Goal: Information Seeking & Learning: Learn about a topic

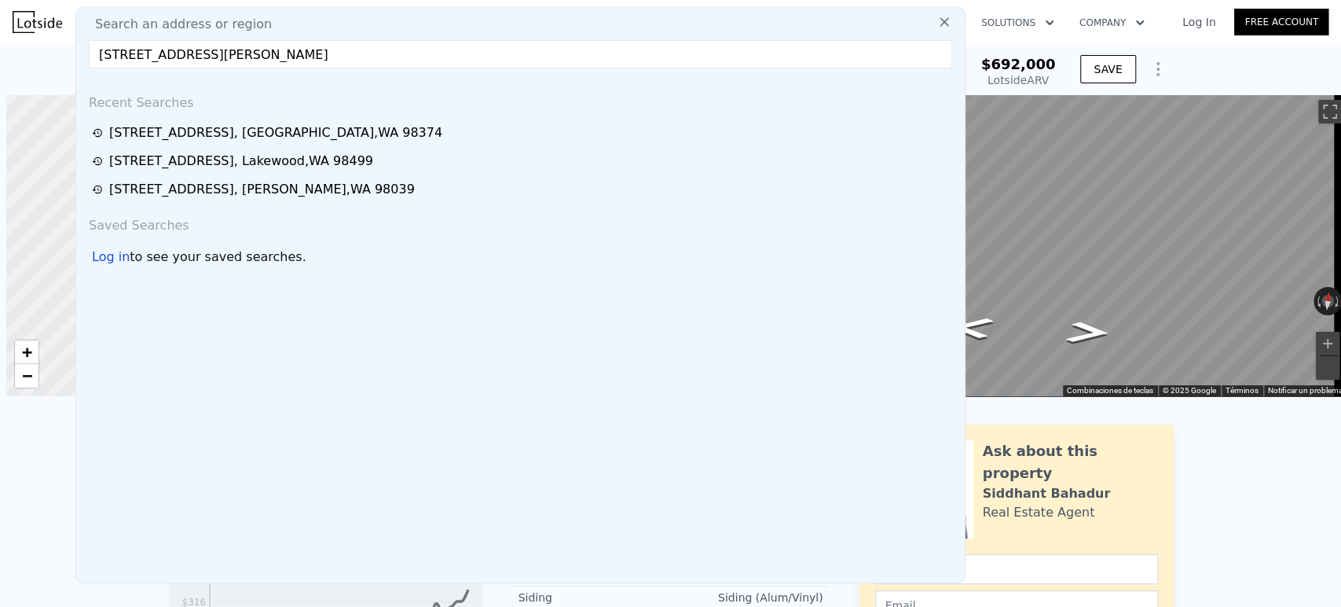
scroll to position [0, 6]
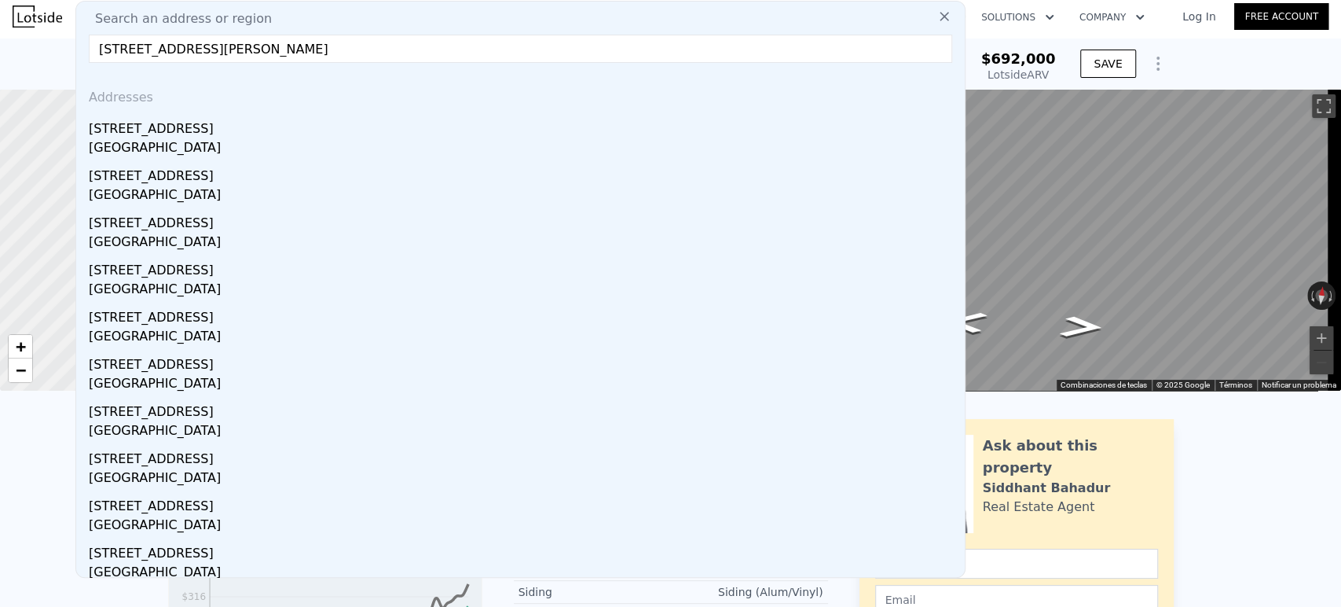
type input "[STREET_ADDRESS][PERSON_NAME]"
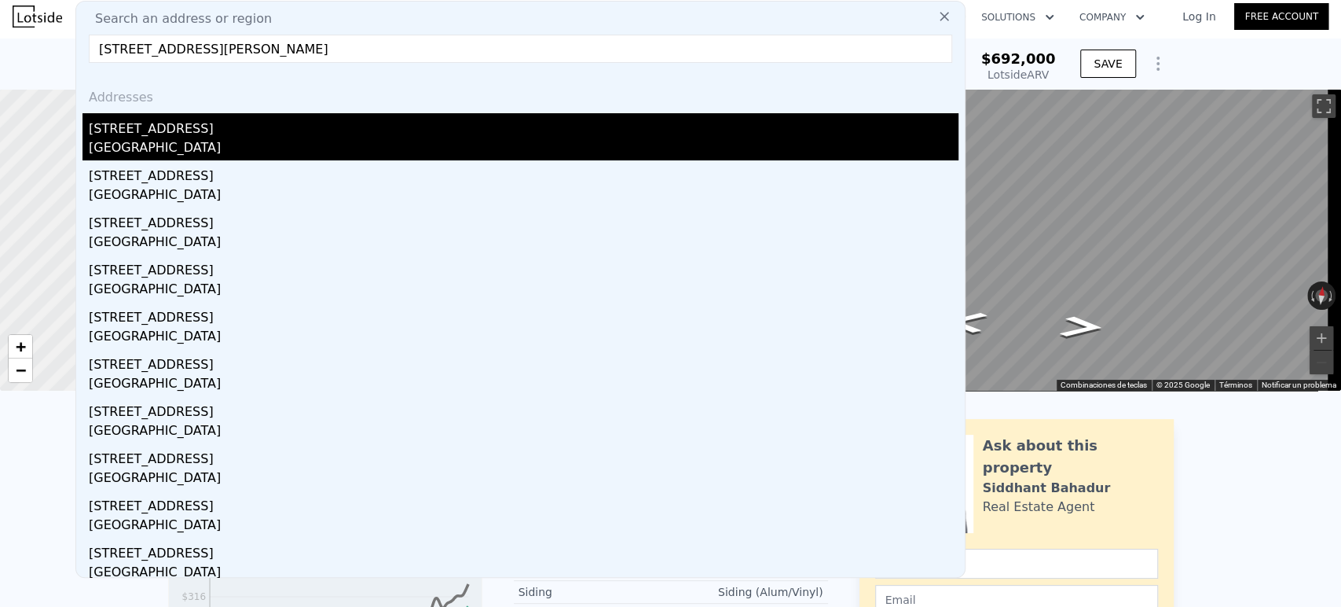
click at [371, 145] on div "[GEOGRAPHIC_DATA]" at bounding box center [524, 149] width 870 height 22
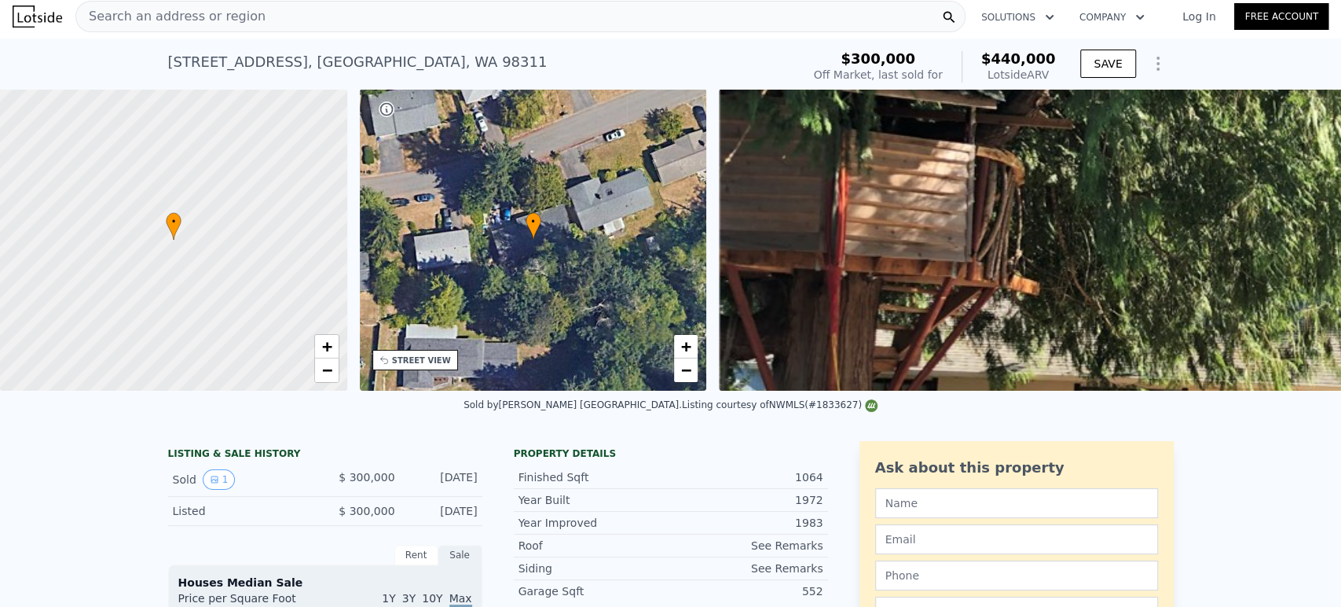
drag, startPoint x: 336, startPoint y: 492, endPoint x: 475, endPoint y: 491, distance: 138.3
click at [475, 491] on div "Sold 1 $ 300,000 [DATE]" at bounding box center [325, 480] width 314 height 34
copy div "$ 300,000 [DATE]"
click at [496, 24] on div "Search an address or region" at bounding box center [520, 16] width 890 height 31
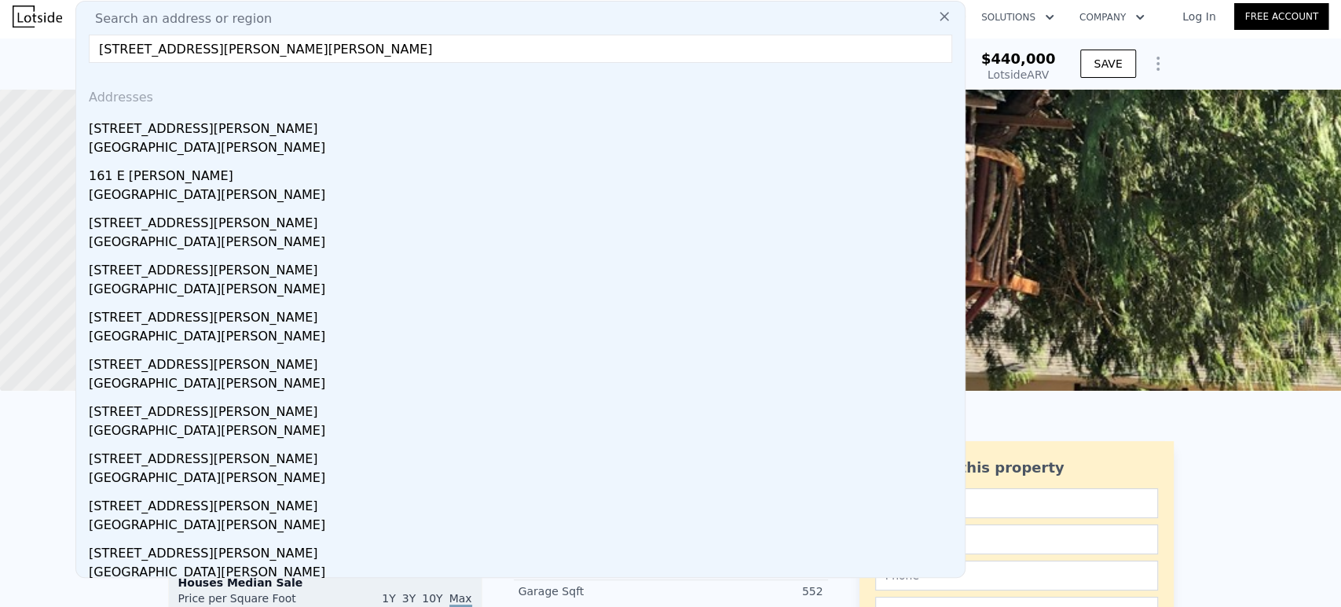
type input "[STREET_ADDRESS][PERSON_NAME][PERSON_NAME]"
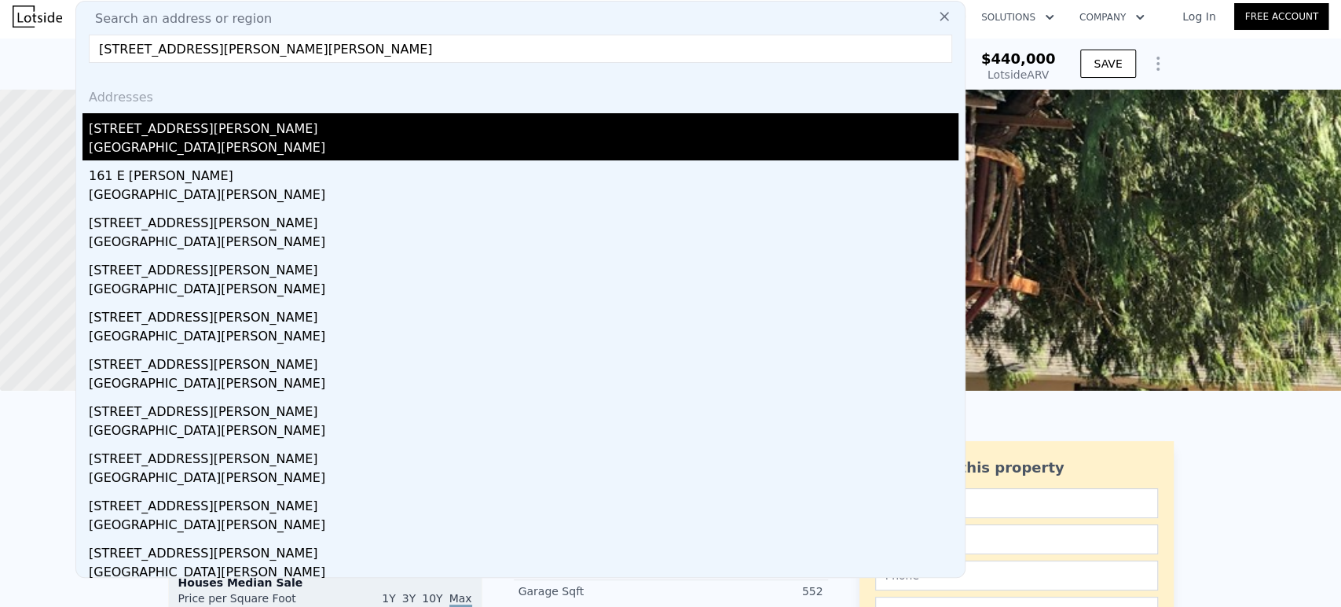
click at [401, 149] on div "[GEOGRAPHIC_DATA][PERSON_NAME]" at bounding box center [524, 149] width 870 height 22
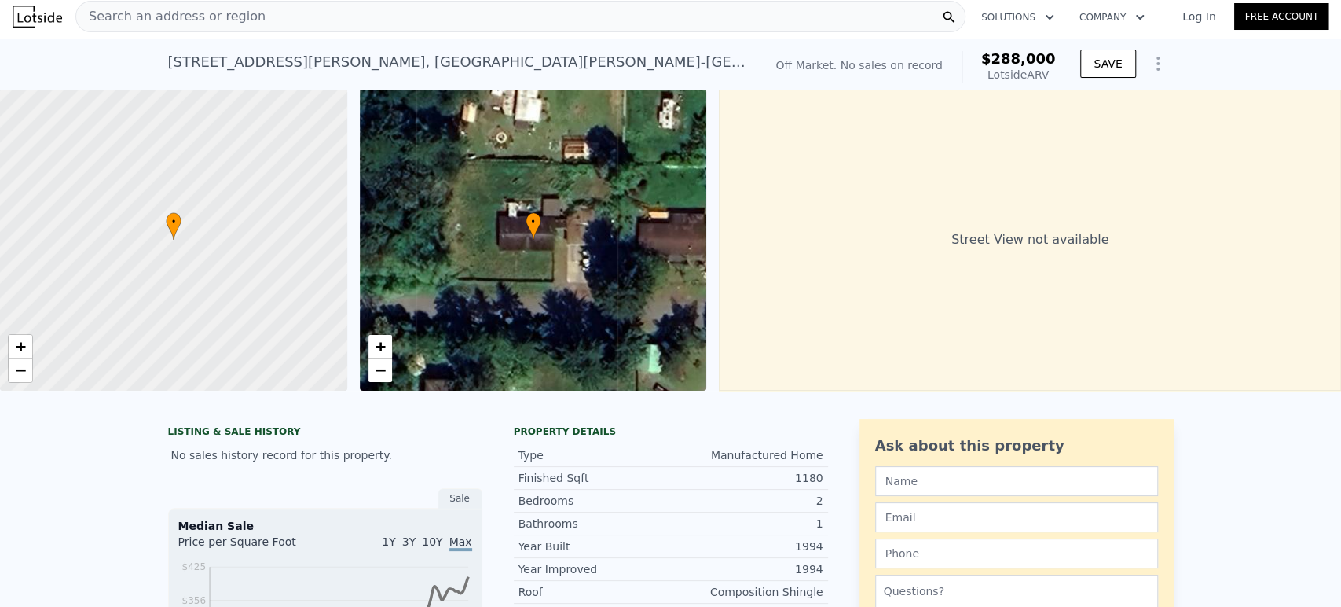
click at [495, 17] on div "Search an address or region" at bounding box center [520, 16] width 890 height 31
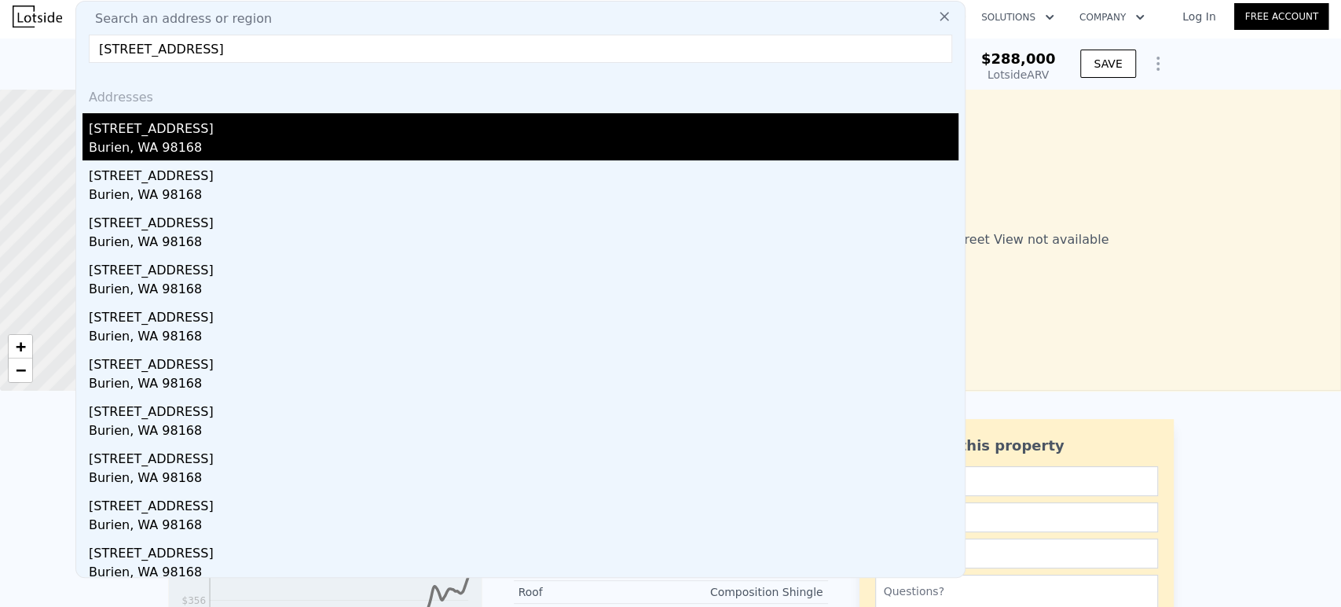
type input "[STREET_ADDRESS]"
click at [450, 158] on div "Burien, WA 98168" at bounding box center [524, 149] width 870 height 22
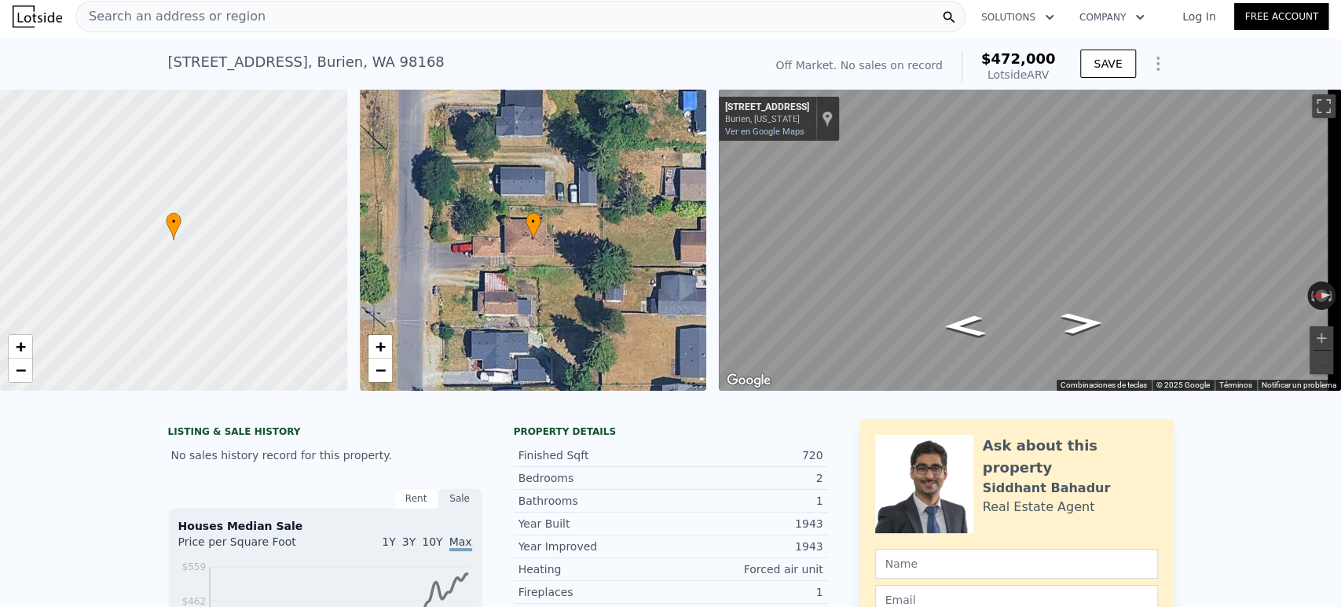
click at [372, 6] on div "Search an address or region" at bounding box center [520, 16] width 890 height 31
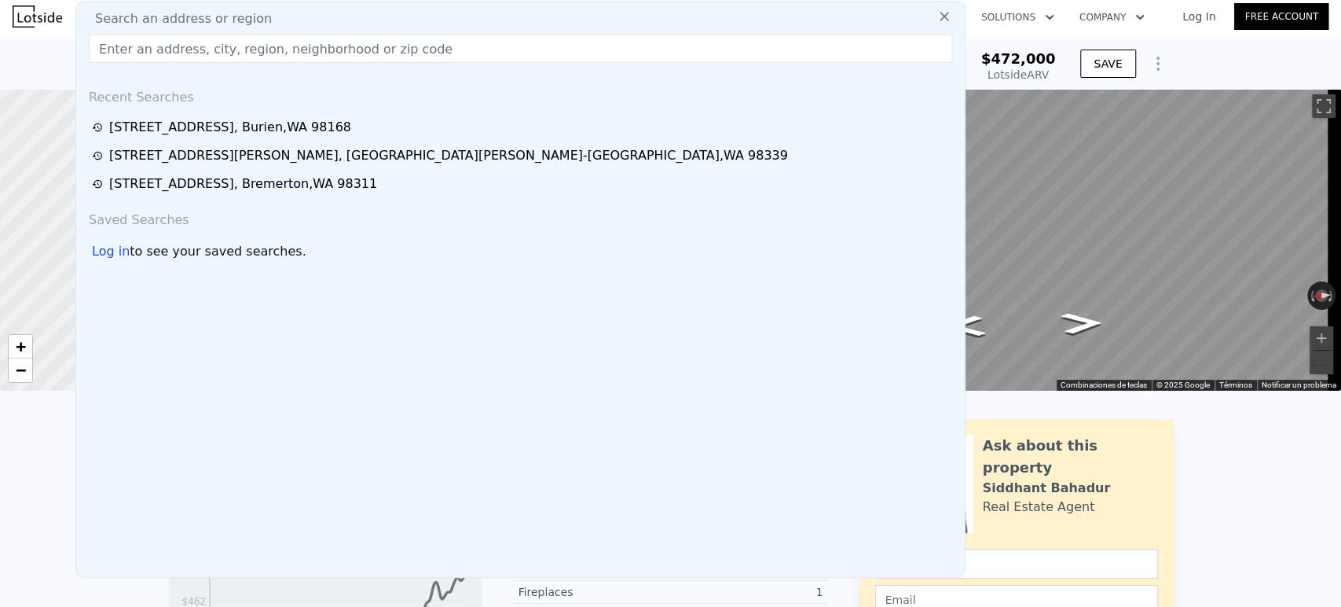
click at [372, 14] on div "Search an address or region" at bounding box center [521, 18] width 876 height 19
click at [361, 51] on input "text" at bounding box center [521, 49] width 864 height 28
paste input "[STREET_ADDRESS][PERSON_NAME]"
type input "[STREET_ADDRESS][PERSON_NAME]"
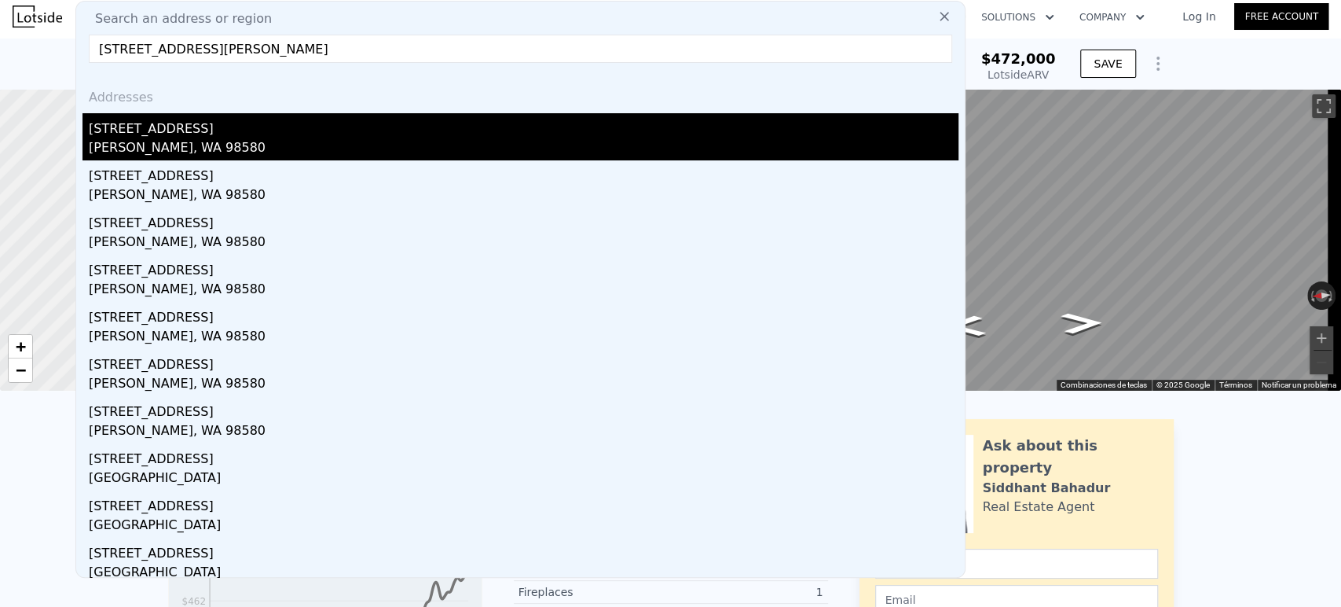
click at [370, 119] on div "[STREET_ADDRESS]" at bounding box center [524, 125] width 870 height 25
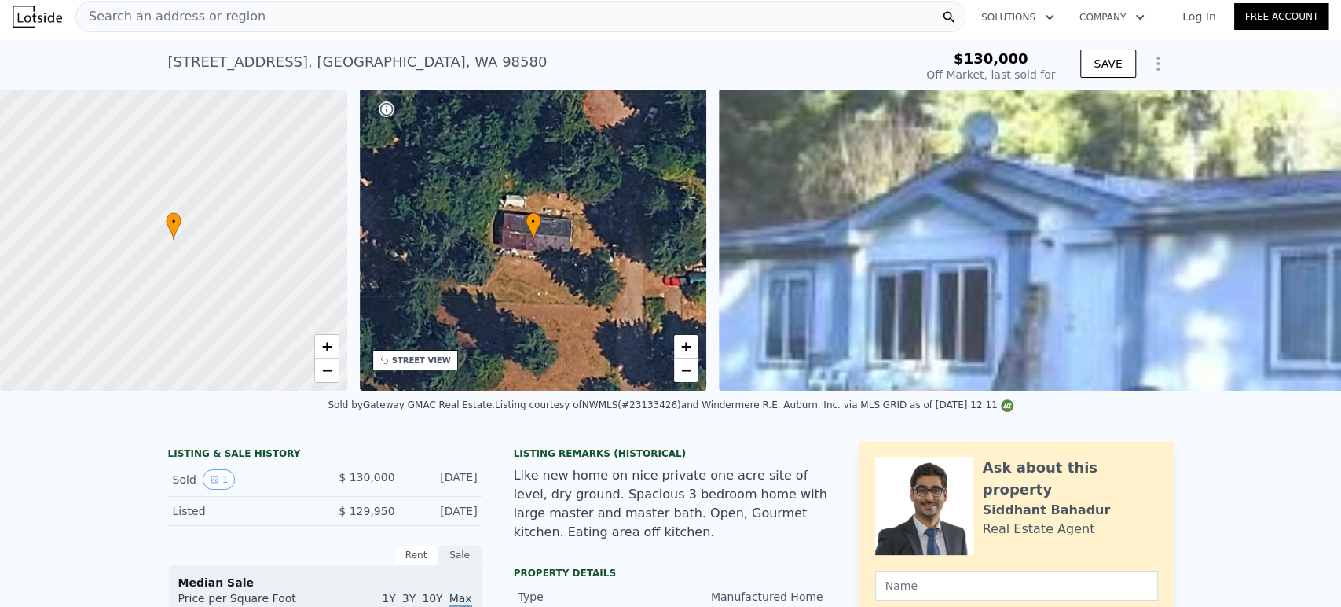
type input "$ 440,000"
type input "$ 269,568"
click at [483, 24] on div "Search an address or region" at bounding box center [520, 16] width 890 height 31
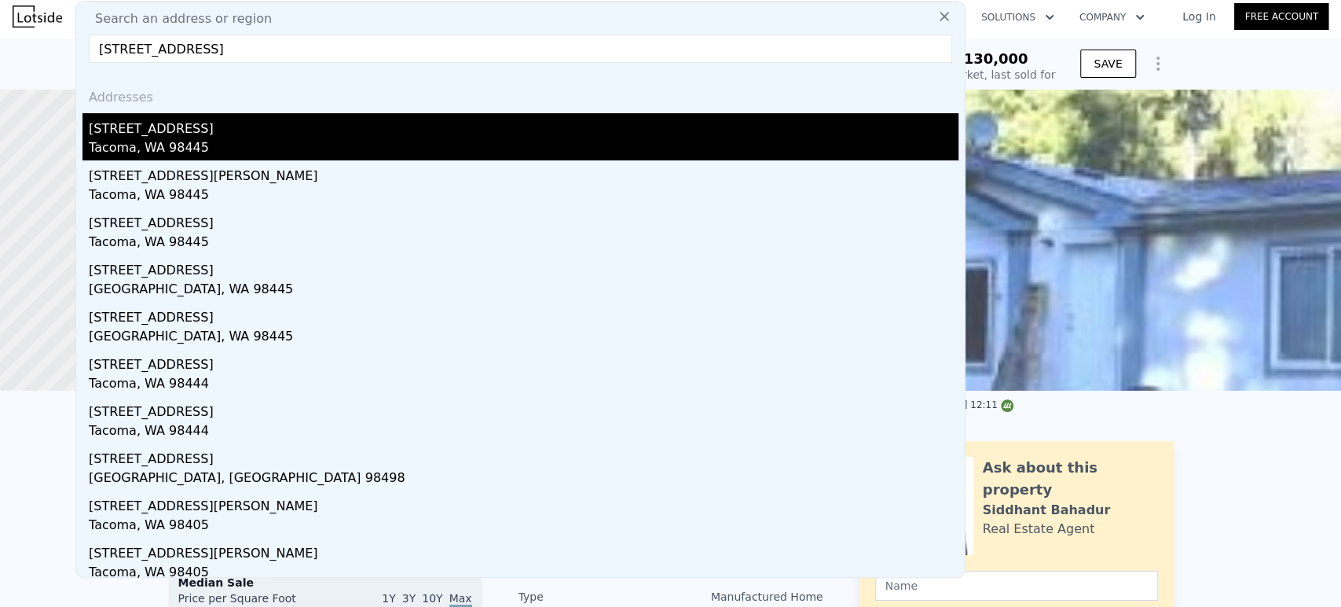
type input "[STREET_ADDRESS]"
click at [372, 138] on div "Tacoma, WA 98445" at bounding box center [524, 149] width 870 height 22
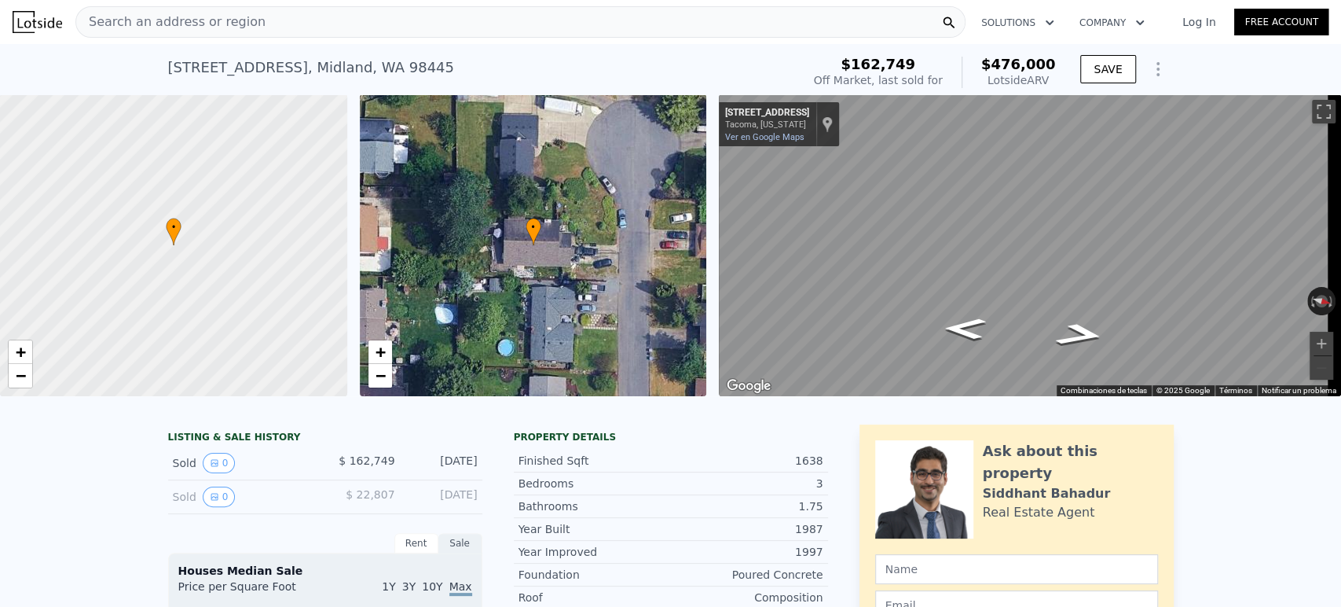
click at [352, 20] on div "Search an address or region" at bounding box center [520, 21] width 890 height 31
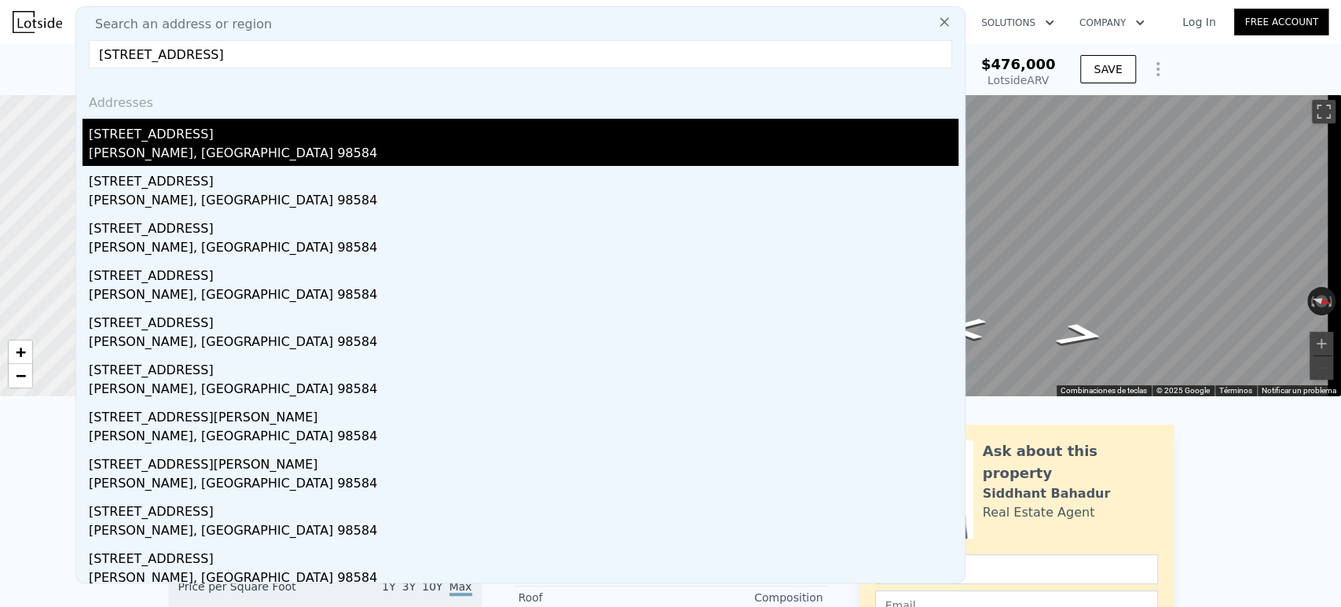
type input "[STREET_ADDRESS]"
click at [332, 130] on div "[STREET_ADDRESS]" at bounding box center [524, 131] width 870 height 25
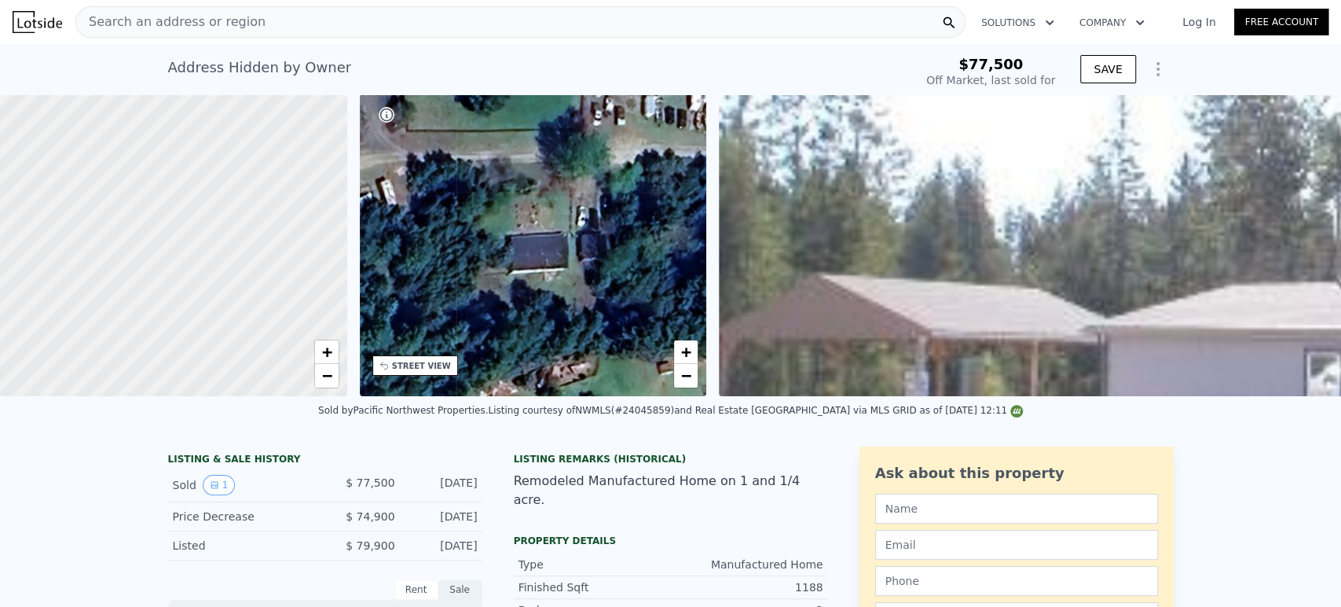
type input "$ 227,000"
type input "$ 127,337"
